Goal: Information Seeking & Learning: Find specific fact

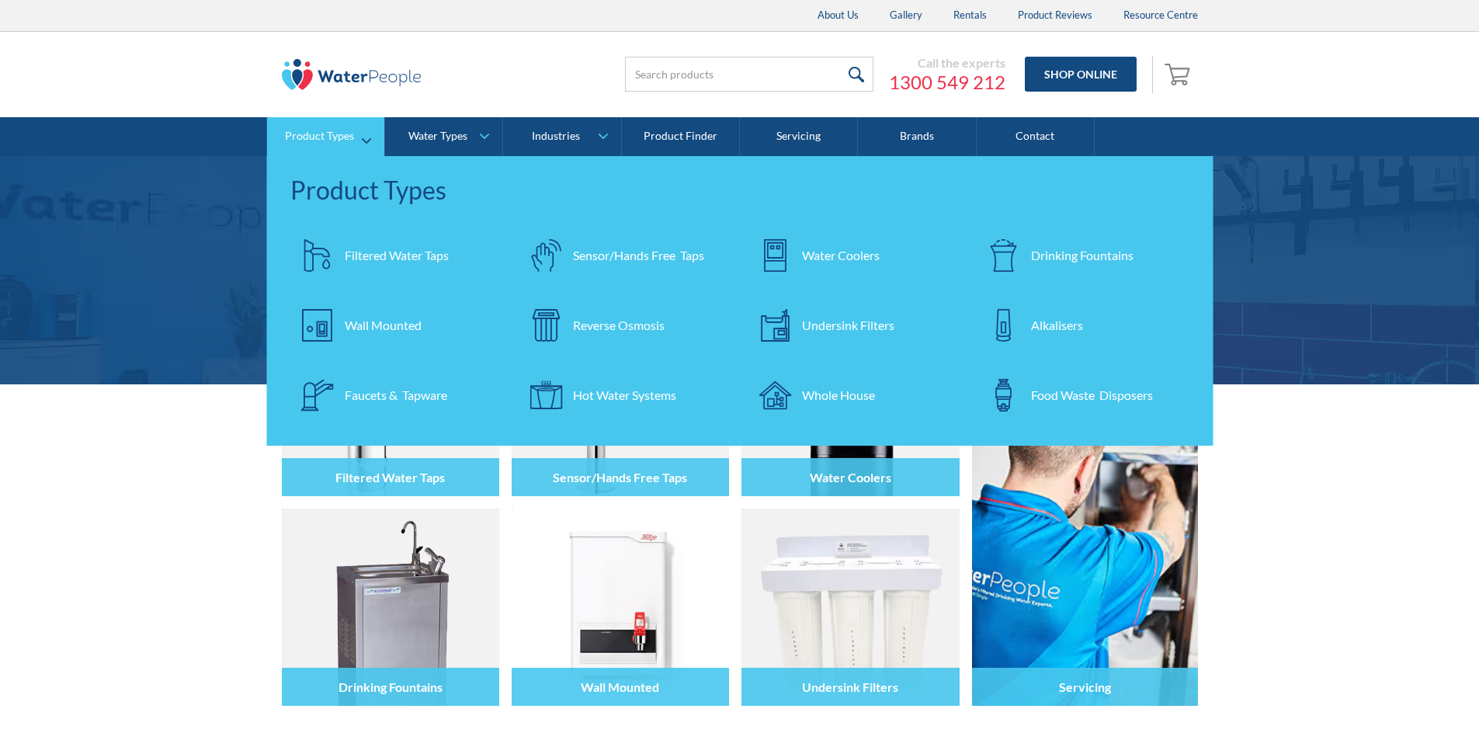
click at [375, 254] on div "Filtered Water Taps" at bounding box center [397, 255] width 104 height 19
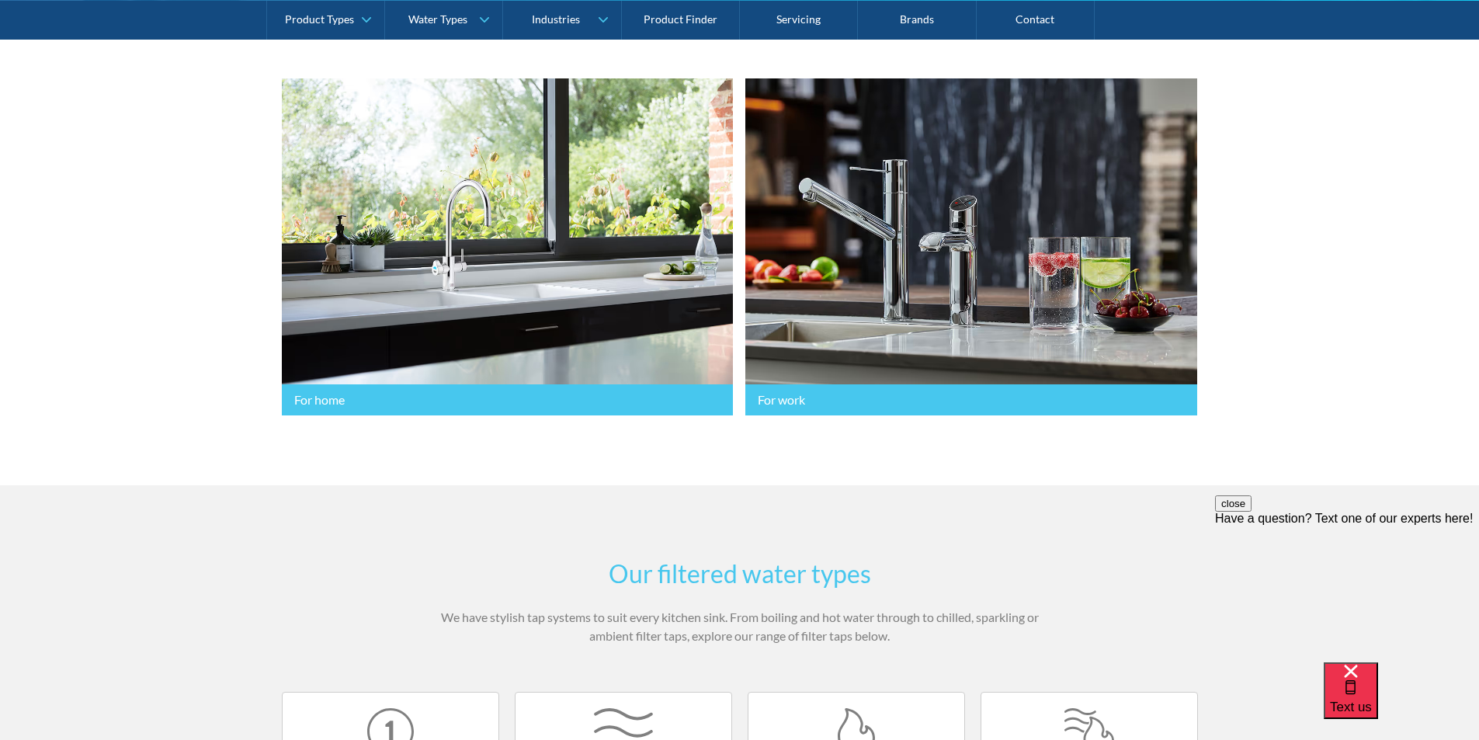
scroll to position [854, 0]
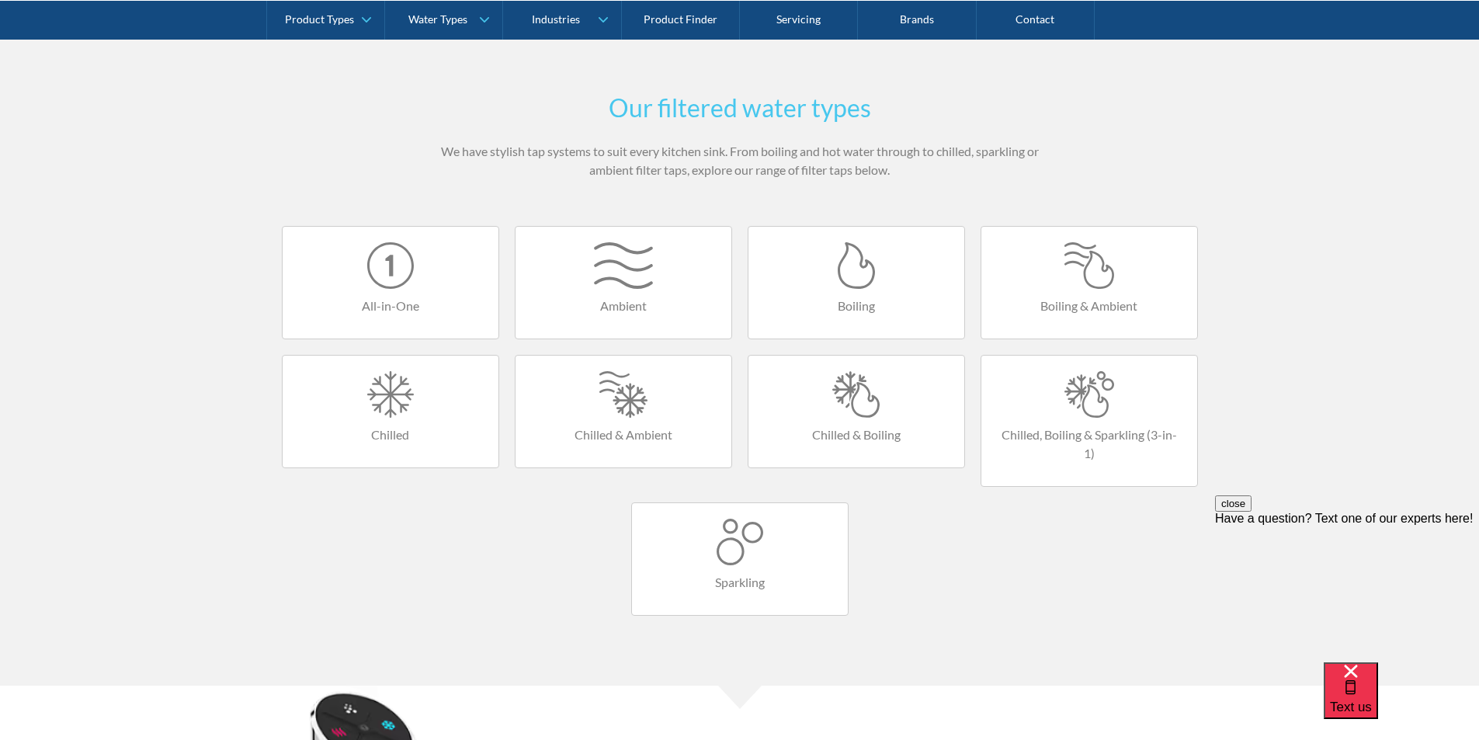
click at [864, 280] on div at bounding box center [856, 265] width 185 height 47
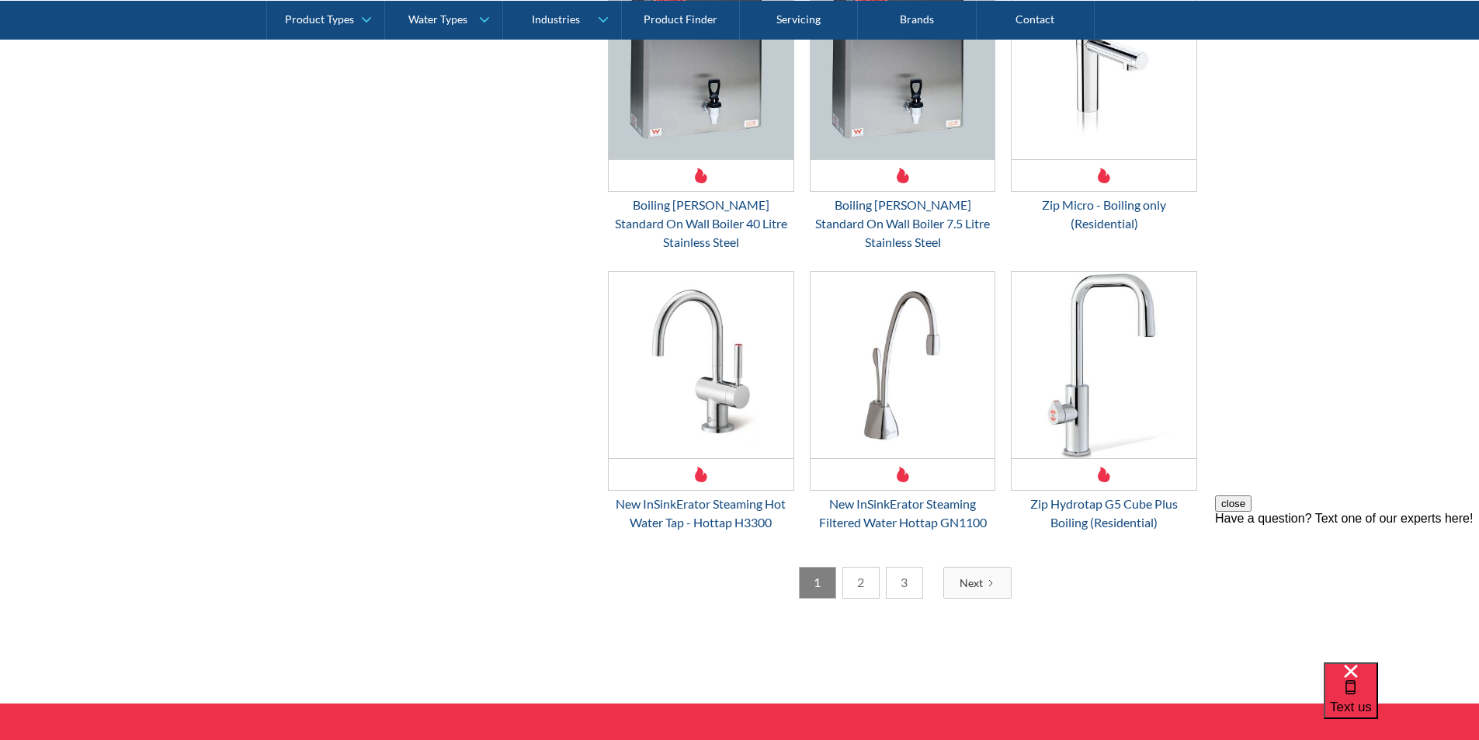
scroll to position [2407, 0]
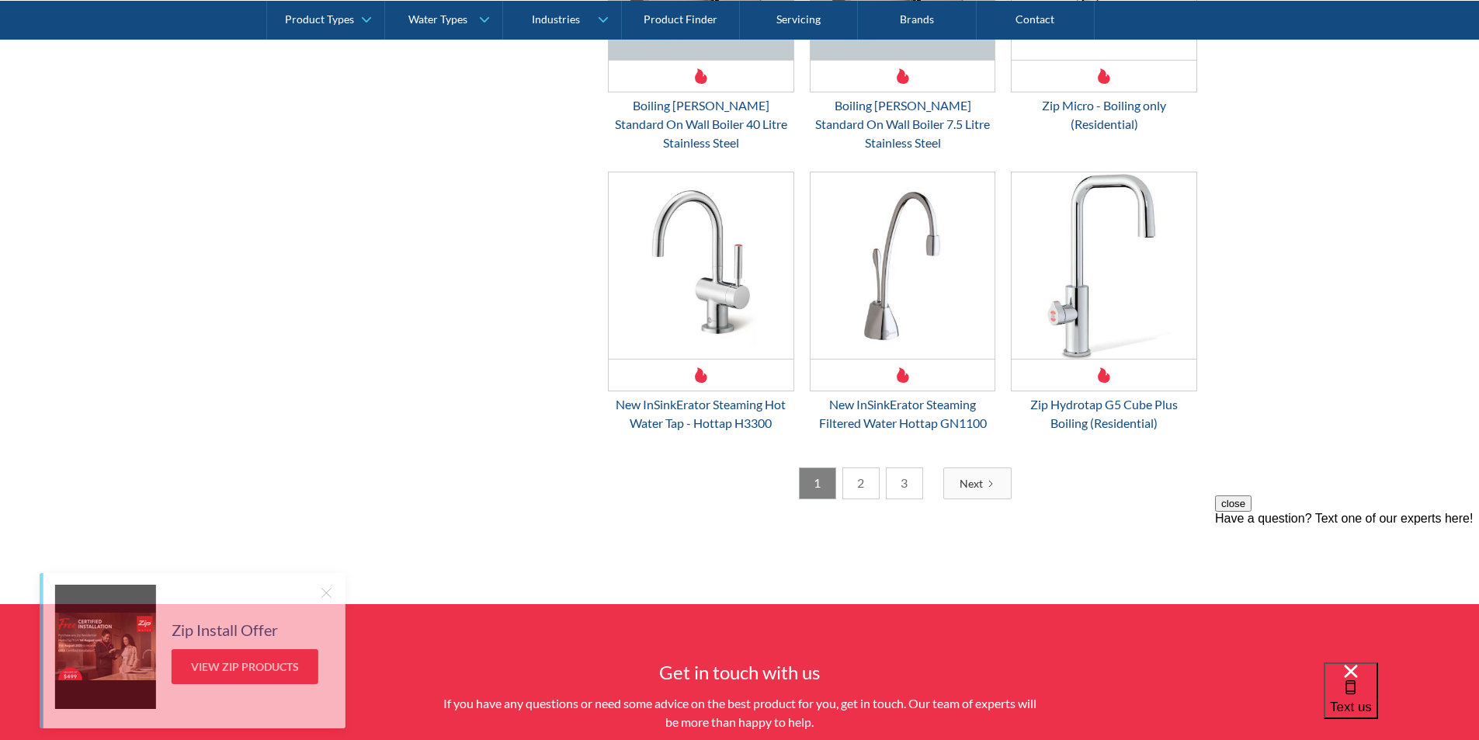
click at [860, 467] on link "2" at bounding box center [861, 483] width 37 height 32
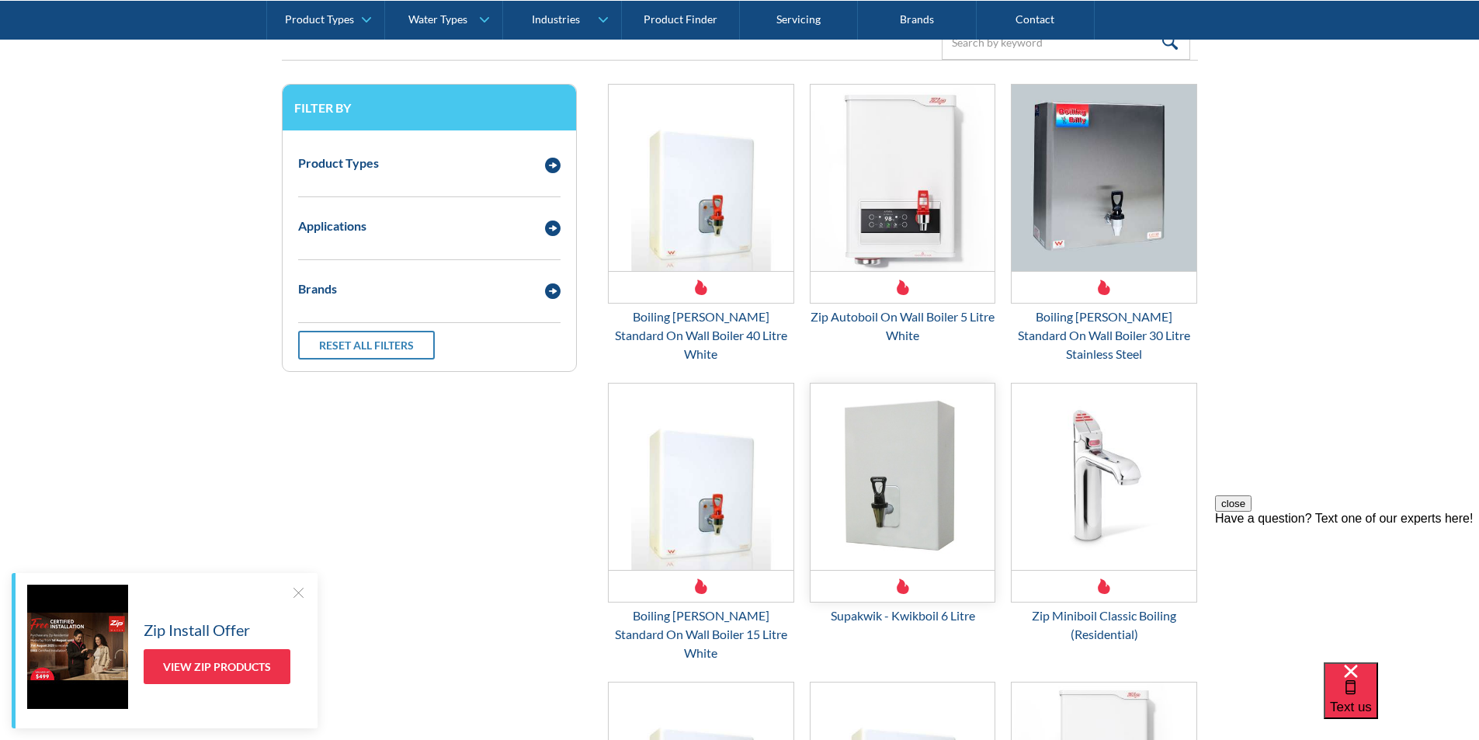
scroll to position [361, 0]
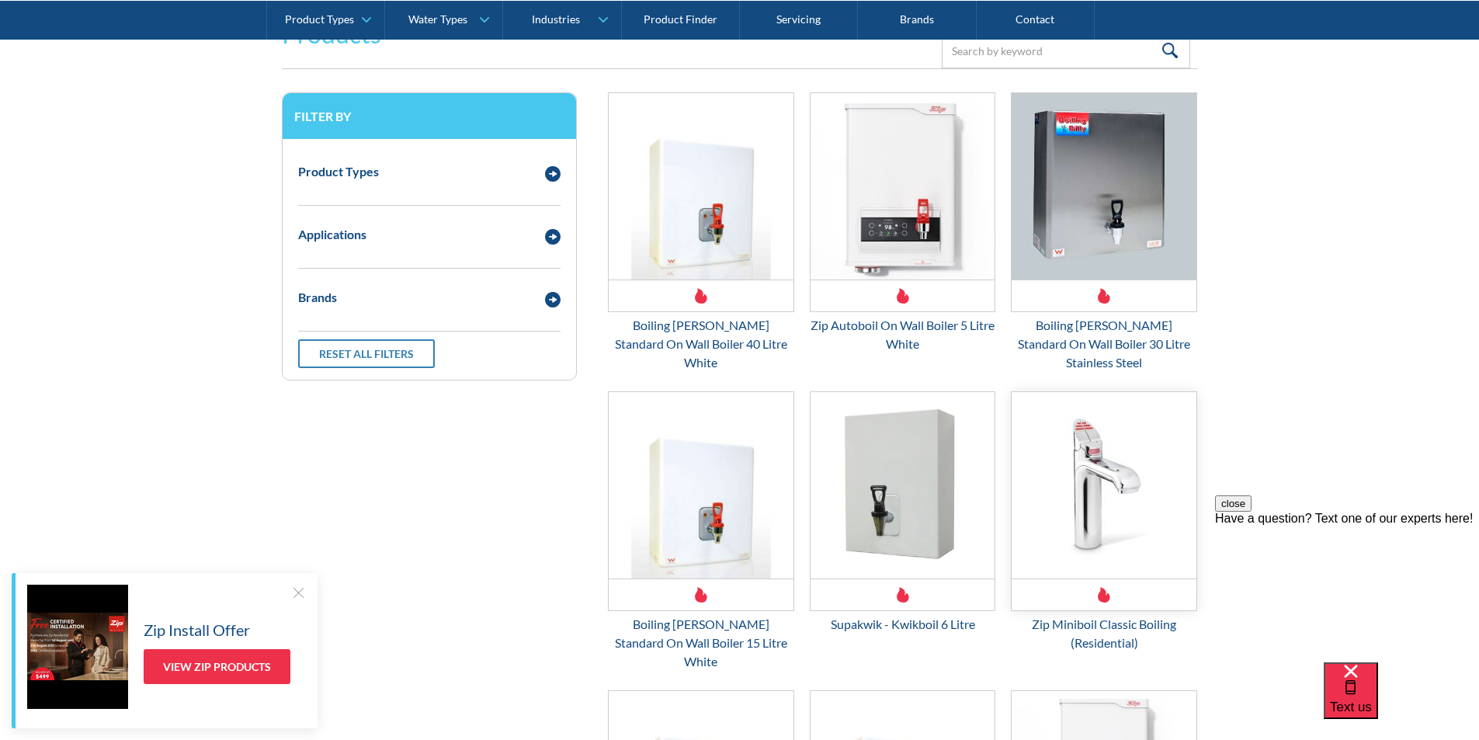
click at [1086, 461] on img "Email Form 3" at bounding box center [1104, 485] width 185 height 186
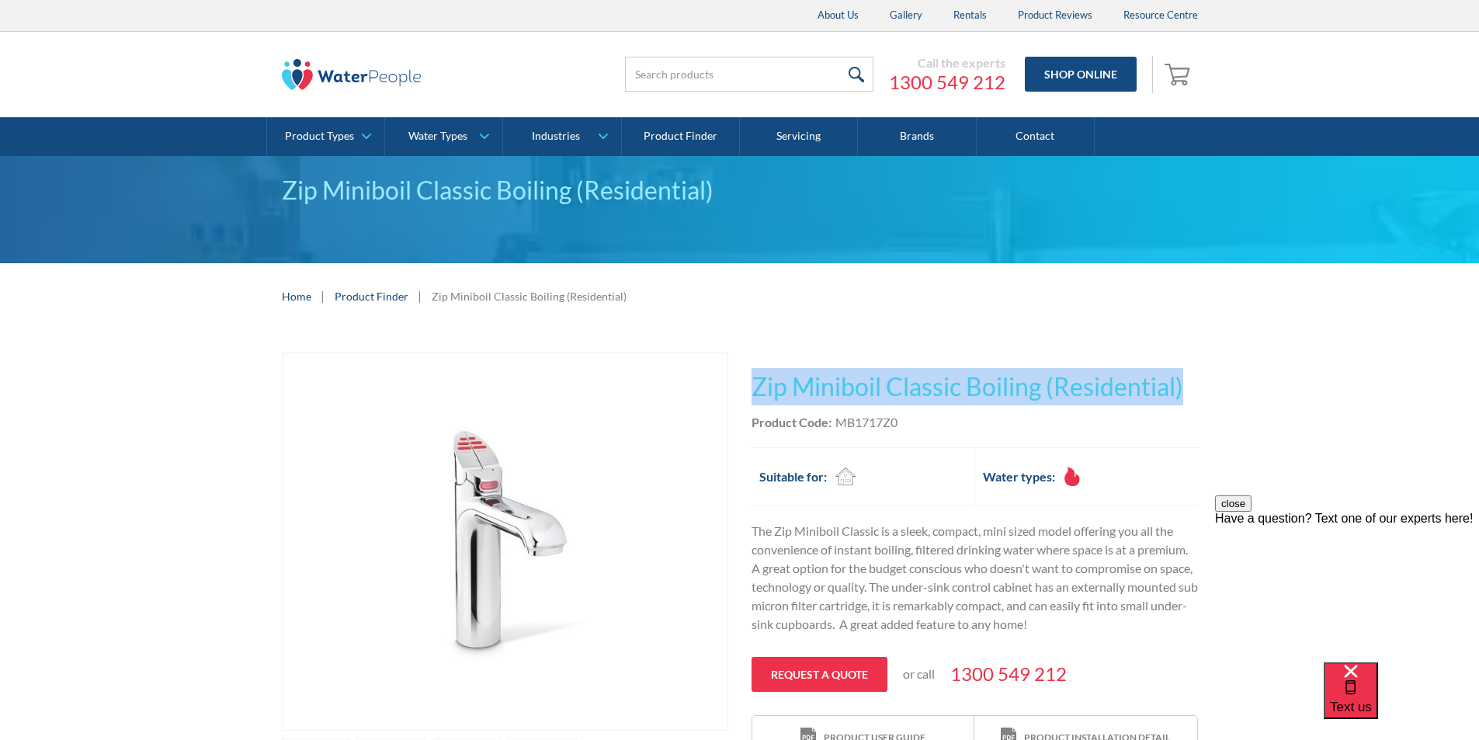
drag, startPoint x: 1147, startPoint y: 388, endPoint x: 753, endPoint y: 388, distance: 393.7
click at [753, 388] on h1 "Zip Miniboil Classic Boiling (Residential)" at bounding box center [975, 386] width 447 height 37
copy h1 "Zip Miniboil Classic Boiling (Residential)"
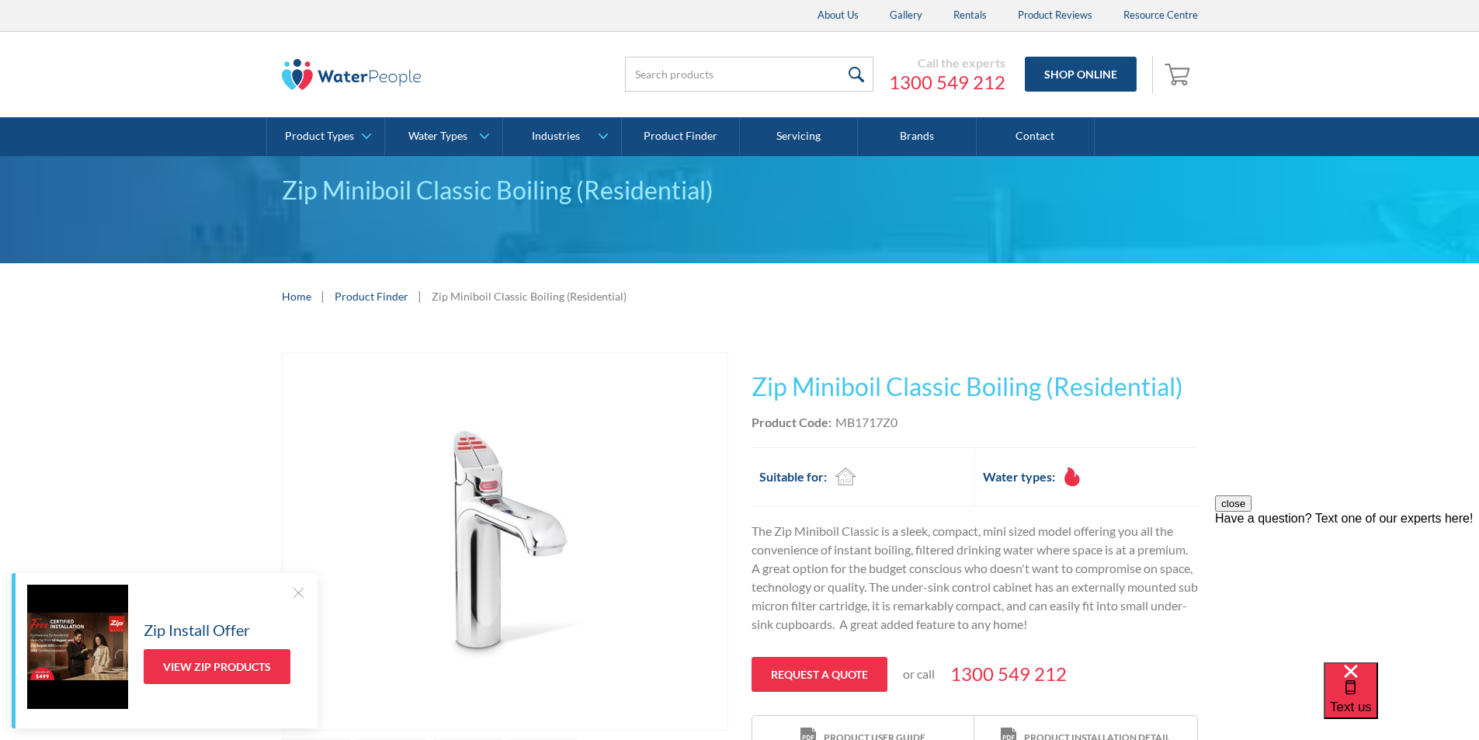
drag, startPoint x: 914, startPoint y: 426, endPoint x: 906, endPoint y: 423, distance: 8.1
click at [913, 425] on div "Product Code: MB1717Z0" at bounding box center [975, 422] width 447 height 19
drag, startPoint x: 902, startPoint y: 419, endPoint x: 839, endPoint y: 424, distance: 63.1
click at [839, 424] on div "Product Code: MB1717Z0" at bounding box center [975, 422] width 447 height 19
copy div "MB1717Z0"
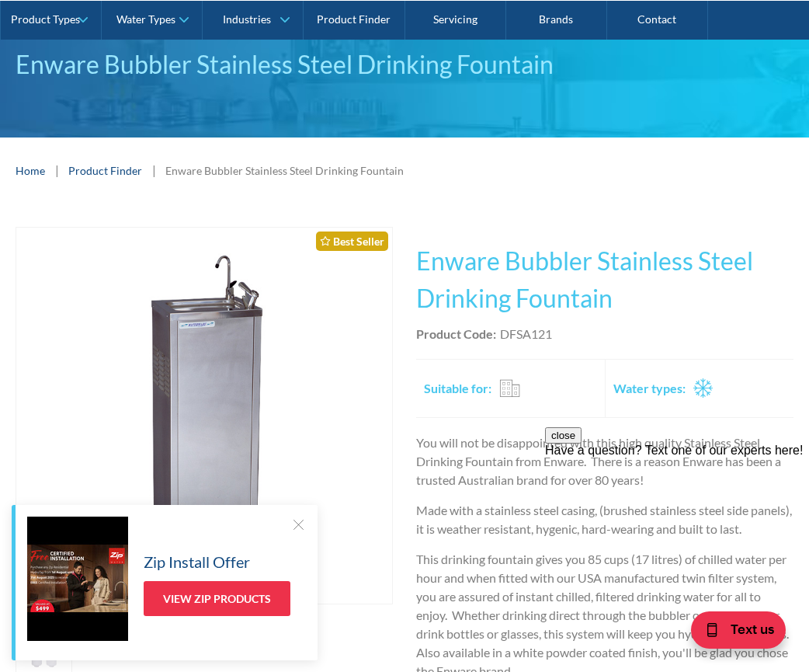
scroll to position [388, 0]
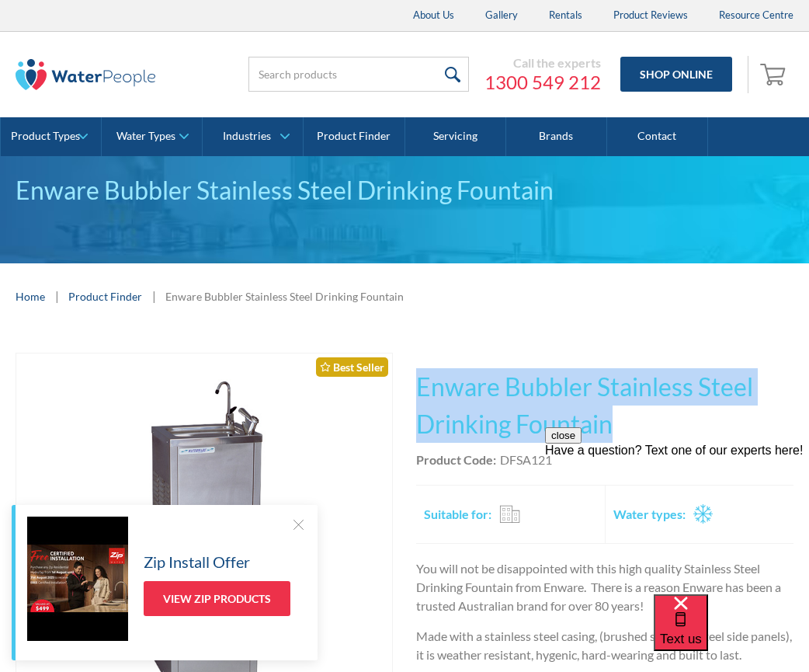
drag, startPoint x: 620, startPoint y: 422, endPoint x: 415, endPoint y: 397, distance: 207.3
click at [415, 397] on div "Play video Fits Most Brands Best Seller No items found. This tap design is incl…" at bounding box center [405, 643] width 778 height 581
copy h1 "Enware Bubbler Stainless Steel Drinking Fountain"
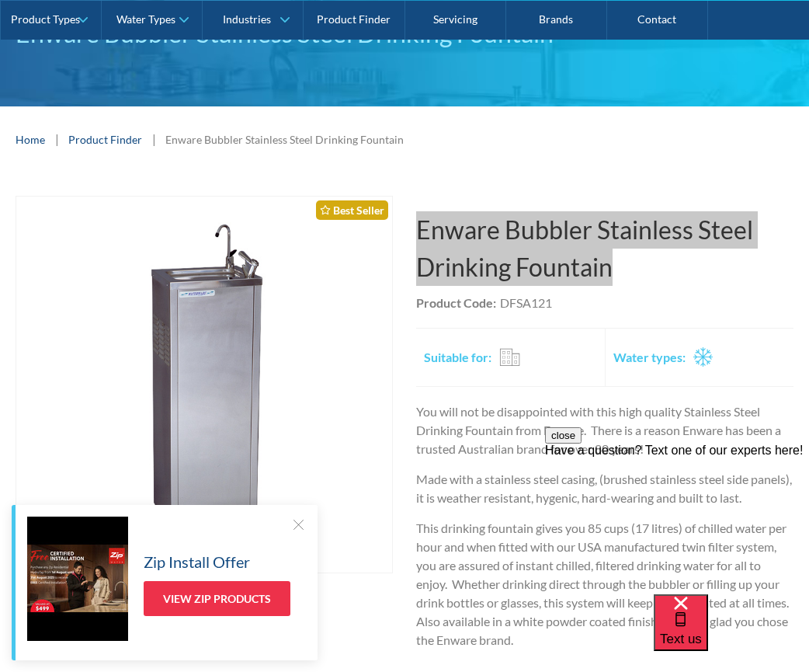
scroll to position [155, 0]
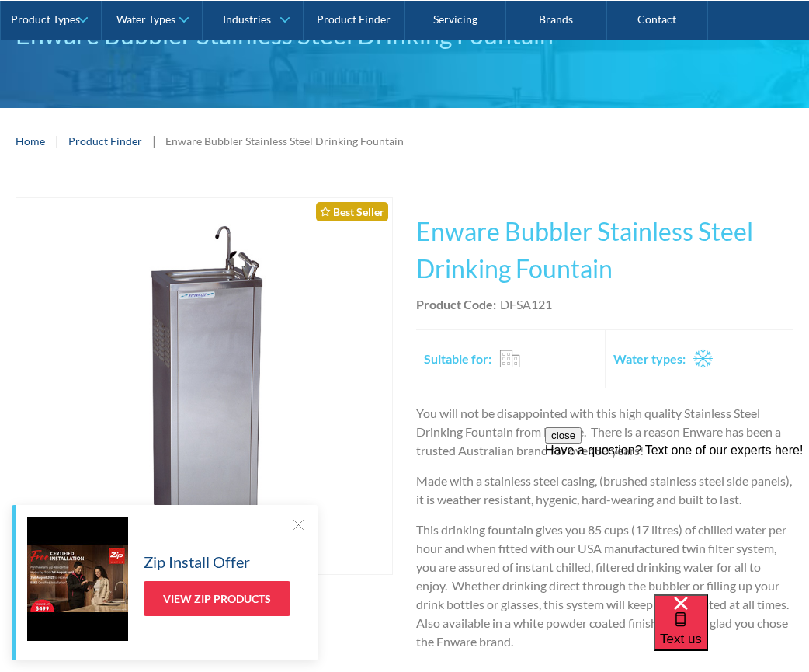
click at [581, 312] on div "Product Code: DFSA121" at bounding box center [604, 304] width 377 height 19
drag, startPoint x: 561, startPoint y: 305, endPoint x: 502, endPoint y: 309, distance: 58.4
click at [502, 309] on div "Product Code: DFSA121" at bounding box center [604, 304] width 377 height 19
copy div "DFSA121"
